Goal: Transaction & Acquisition: Purchase product/service

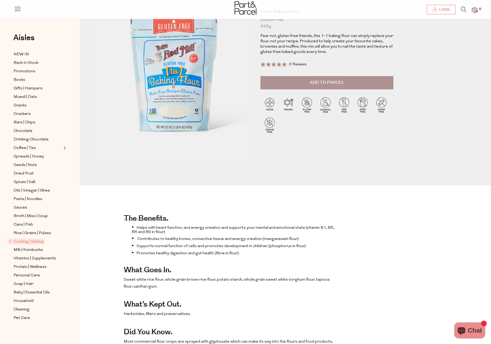
scroll to position [60, 0]
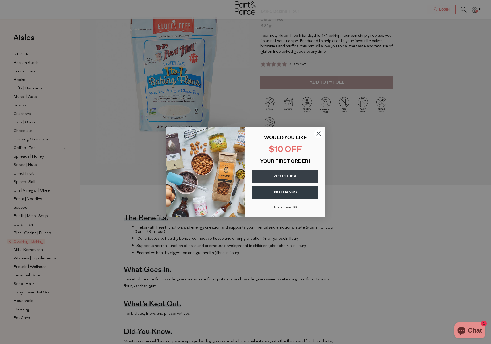
drag, startPoint x: 320, startPoint y: 133, endPoint x: 326, endPoint y: 128, distance: 8.4
click at [320, 133] on circle "Close dialog" at bounding box center [318, 133] width 9 height 9
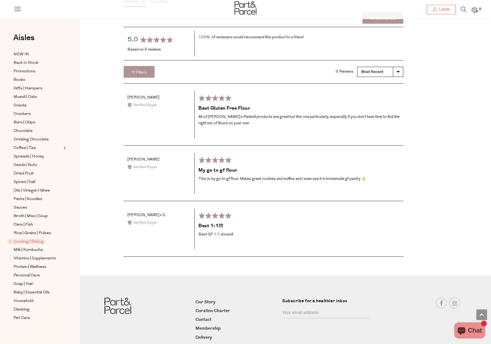
scroll to position [872, 0]
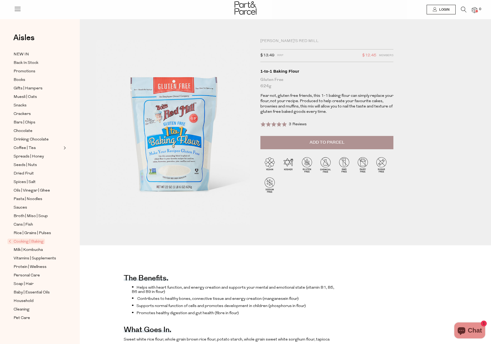
click at [317, 145] on span "Add to Parcel" at bounding box center [327, 142] width 35 height 6
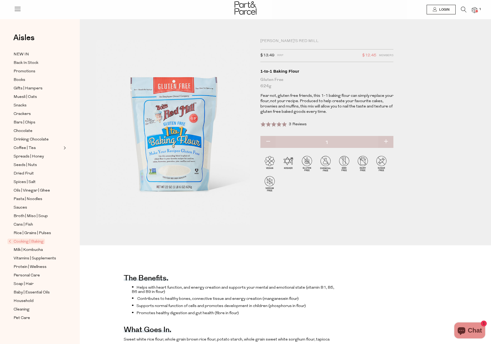
click at [385, 148] on button "button" at bounding box center [385, 142] width 15 height 12
type input "2"
click at [386, 148] on button "button" at bounding box center [385, 142] width 15 height 12
type input "3"
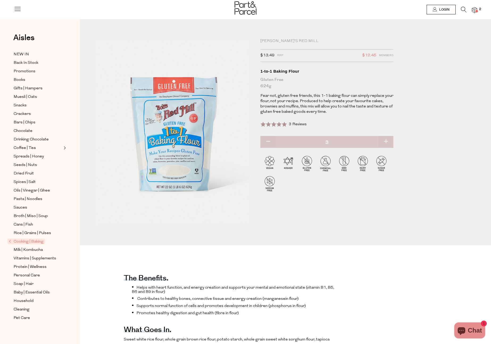
type input "3"
click at [386, 148] on button "button" at bounding box center [385, 142] width 15 height 12
type input "4"
click at [371, 53] on span "$12.45" at bounding box center [369, 55] width 14 height 7
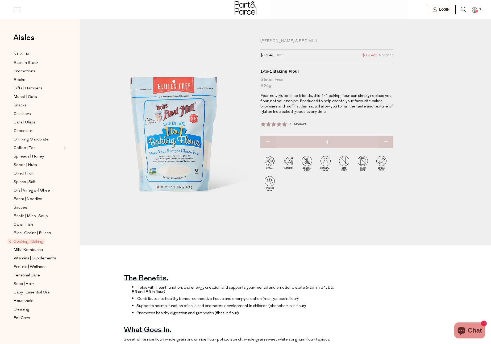
click at [474, 10] on img at bounding box center [474, 10] width 5 height 6
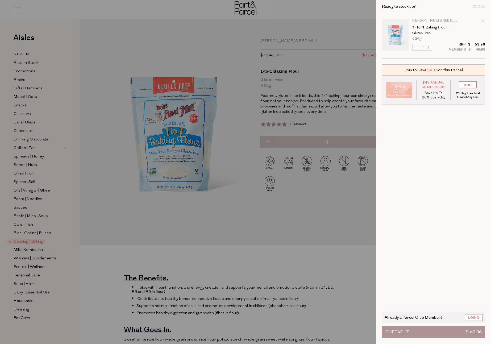
click at [448, 332] on button "Checkout $ 53.96" at bounding box center [433, 332] width 103 height 12
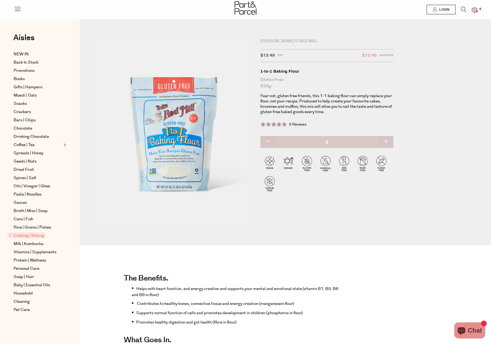
click at [475, 11] on span at bounding box center [476, 11] width 3 height 3
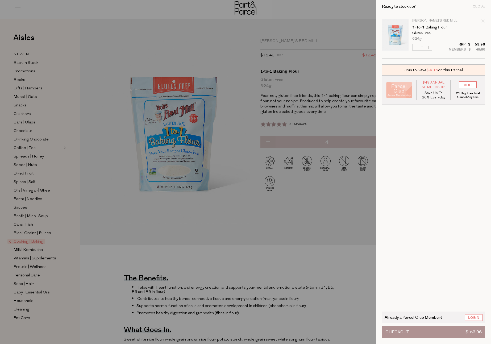
click at [439, 329] on button "Checkout $ 53.96" at bounding box center [433, 332] width 103 height 12
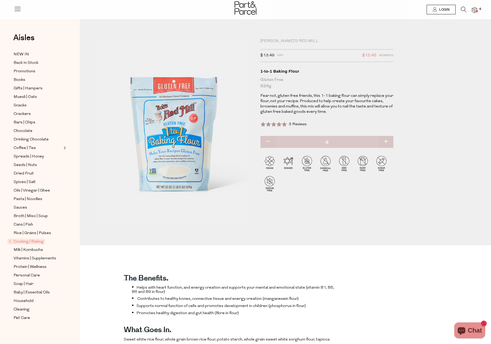
click at [477, 7] on div at bounding box center [245, 8] width 491 height 17
click at [475, 10] on img at bounding box center [474, 10] width 5 height 6
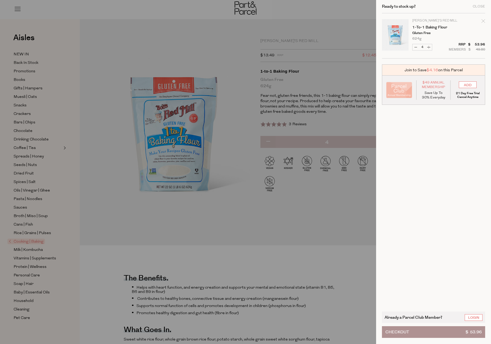
click at [430, 46] on button "Increase 1-to-1 Baking Flour" at bounding box center [428, 47] width 6 height 6
type input "5"
click at [430, 46] on form "Image Product Total Qty Bob's Red Mill 1-to-1 Baking Flour Gluten Free 624g Onl…" at bounding box center [433, 35] width 103 height 45
click at [428, 47] on button "Increase 1-to-1 Baking Flour" at bounding box center [428, 47] width 6 height 6
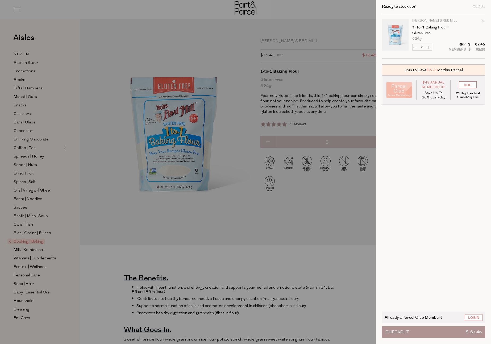
type input "6"
click at [448, 333] on button "Checkout $ 80.94" at bounding box center [433, 332] width 103 height 12
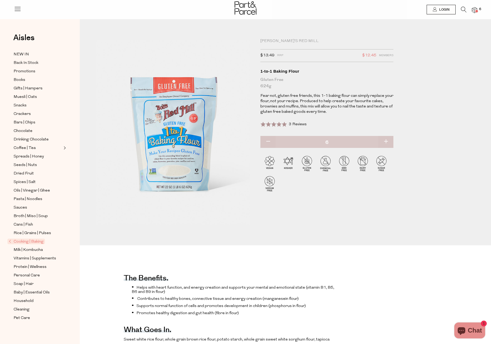
click at [387, 141] on button "button" at bounding box center [385, 142] width 15 height 12
type input "7"
click at [387, 141] on div "[PERSON_NAME]'s Red Mill $13.49 RRP $12.45 Members Available: In Stock 1-to-1 B…" at bounding box center [326, 105] width 133 height 132
click at [475, 9] on img at bounding box center [474, 10] width 5 height 6
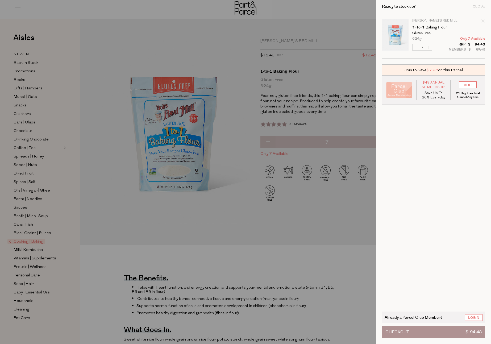
click at [458, 332] on button "Checkout $ 94.43" at bounding box center [433, 332] width 103 height 12
